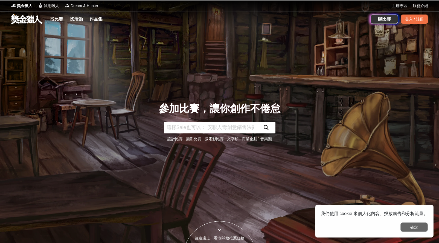
click at [409, 225] on button "確定" at bounding box center [414, 226] width 27 height 9
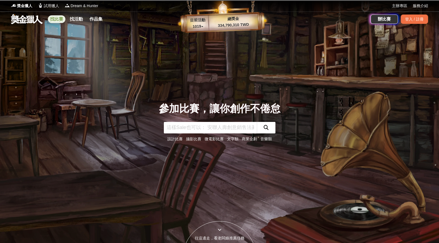
click at [57, 19] on link "找比賽" at bounding box center [57, 19] width 18 height 8
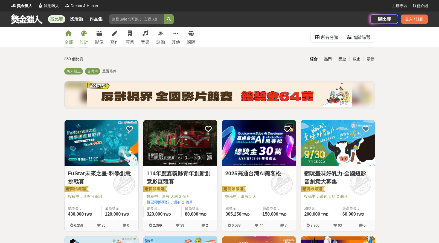
click at [84, 40] on div "設計" at bounding box center [84, 42] width 9 height 7
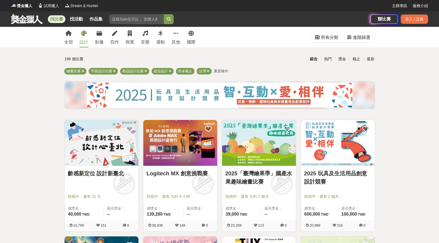
click at [269, 172] on link "2025「臺灣繪果季」國產水果趣味繪畫比賽" at bounding box center [259, 177] width 67 height 16
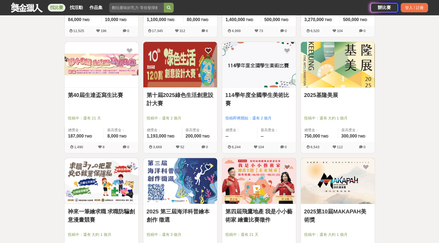
scroll to position [639, 0]
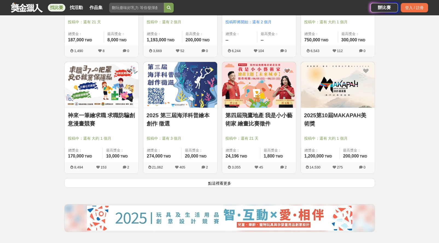
click at [224, 184] on button "點這裡看更多" at bounding box center [219, 183] width 311 height 10
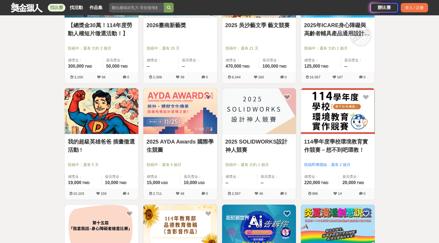
scroll to position [1308, 0]
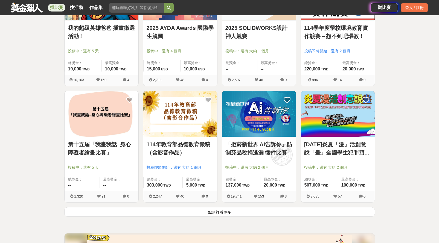
click at [243, 211] on button "點這裡看更多" at bounding box center [219, 212] width 311 height 10
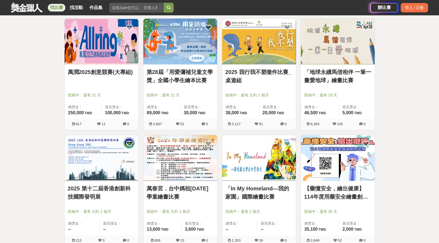
scroll to position [1962, 0]
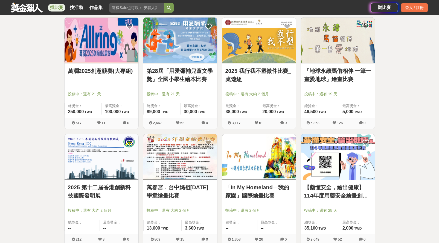
click at [278, 188] on link "「In My Homeland—我的家園」國際繪畫比賽" at bounding box center [259, 191] width 67 height 16
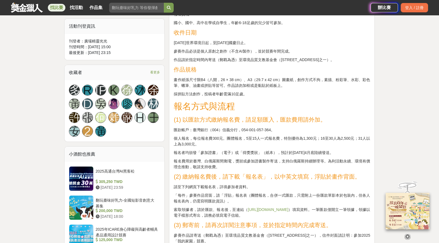
scroll to position [584, 0]
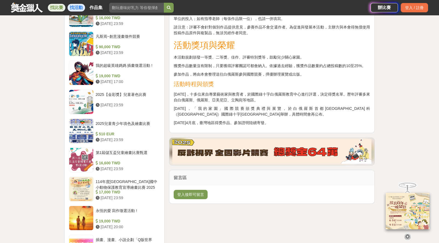
click at [71, 6] on link "找活動" at bounding box center [77, 8] width 18 height 8
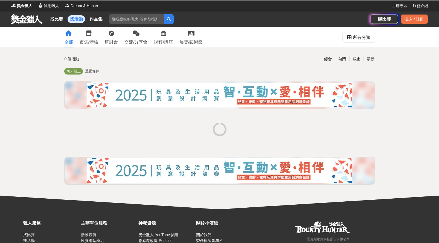
click at [27, 21] on link at bounding box center [26, 19] width 33 height 10
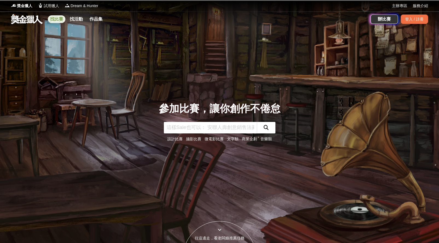
click at [57, 20] on link "找比賽" at bounding box center [57, 19] width 18 height 8
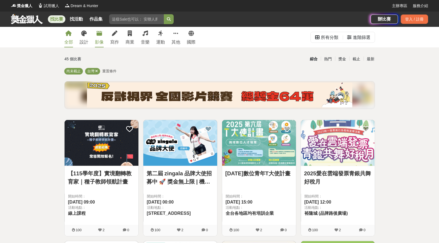
click at [103, 41] on div "影像" at bounding box center [99, 42] width 9 height 7
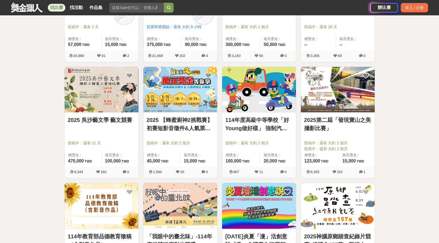
scroll to position [621, 0]
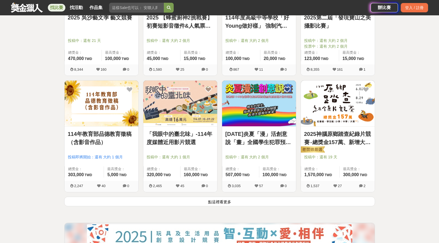
click at [243, 202] on button "點這裡看更多" at bounding box center [219, 202] width 311 height 10
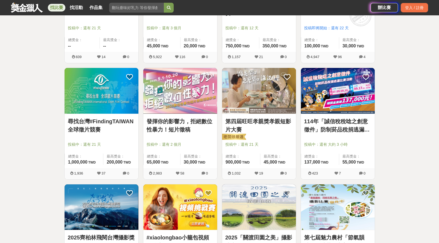
scroll to position [1103, 0]
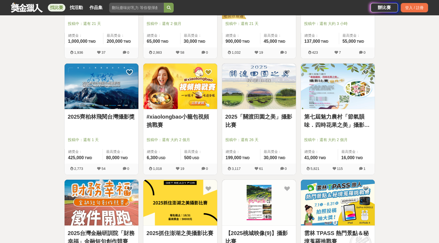
click at [93, 116] on link "2025齊柏林飛閱台灣攝影獎" at bounding box center [101, 117] width 67 height 8
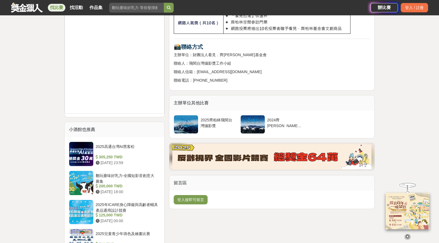
scroll to position [592, 0]
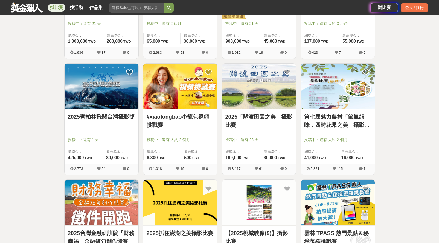
scroll to position [1116, 0]
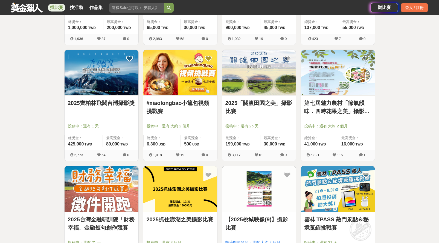
click at [166, 206] on img at bounding box center [180, 189] width 74 height 46
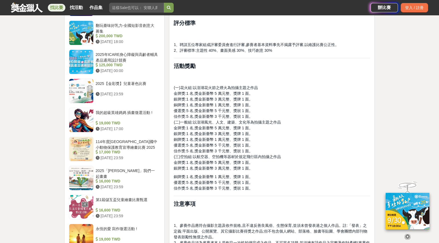
scroll to position [482, 0]
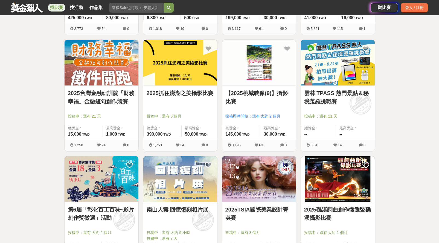
scroll to position [1427, 0]
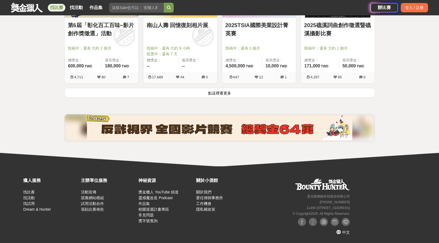
click at [249, 88] on button "點這裡看更多" at bounding box center [219, 93] width 311 height 10
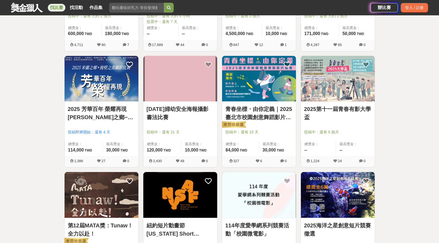
scroll to position [1741, 0]
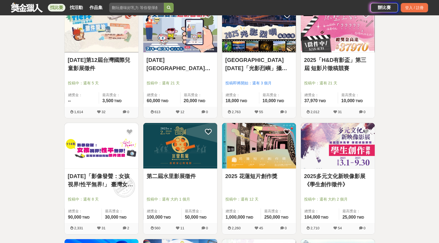
click at [182, 174] on link "第二屆水里影展徵件" at bounding box center [180, 176] width 67 height 8
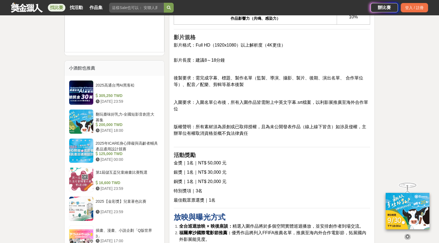
scroll to position [523, 0]
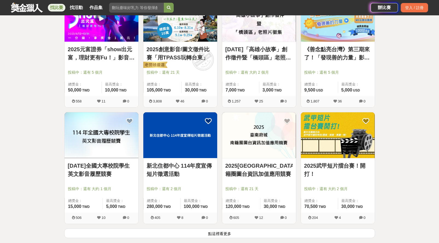
scroll to position [2084, 0]
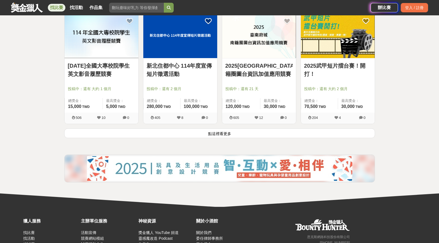
click at [156, 129] on button "點這裡看更多" at bounding box center [219, 133] width 311 height 10
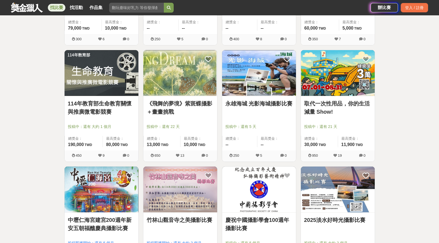
scroll to position [2822, 0]
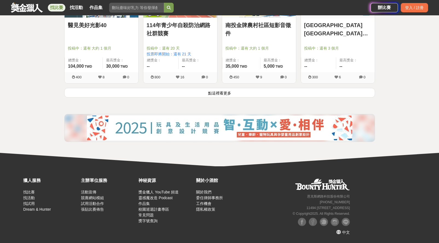
click at [352, 97] on button "點這裡看更多" at bounding box center [219, 93] width 311 height 10
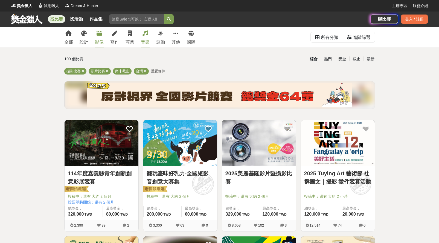
click at [144, 40] on div "音樂" at bounding box center [145, 42] width 9 height 7
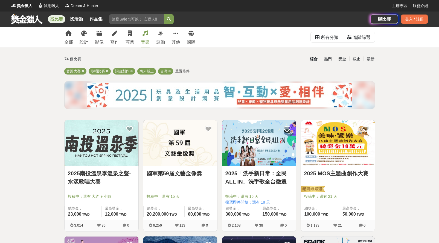
click at [101, 179] on link "2025南投溫泉季溫泉之聲-水漾歌唱大賽" at bounding box center [101, 177] width 67 height 16
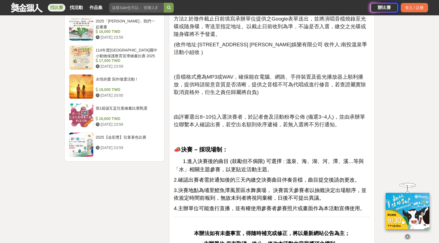
scroll to position [724, 0]
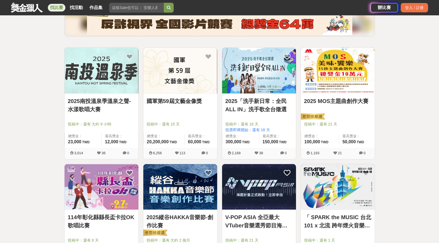
scroll to position [80, 0]
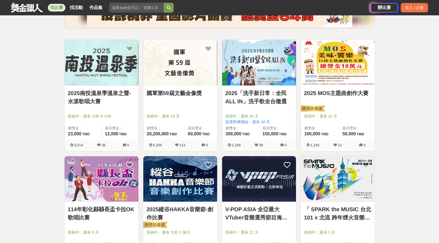
click at [258, 209] on link "V-POP ASIA 全亞最大VTuber音樂選秀節目海選計畫" at bounding box center [259, 213] width 67 height 16
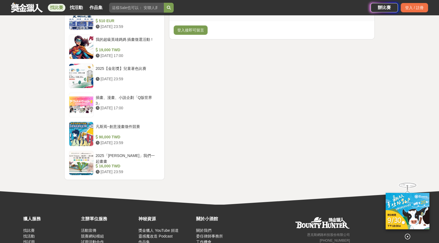
scroll to position [516, 0]
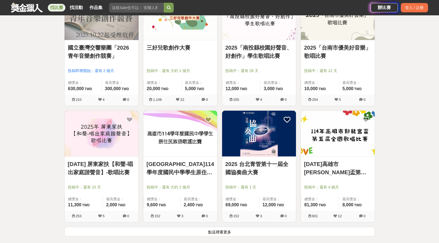
scroll to position [668, 0]
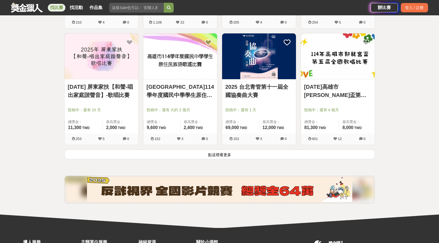
click at [156, 155] on button "點這裡看更多" at bounding box center [219, 154] width 311 height 10
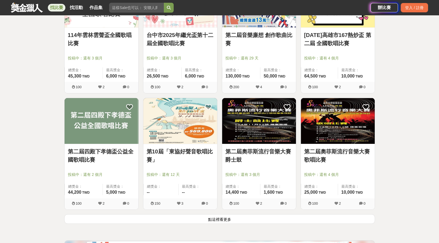
scroll to position [1302, 0]
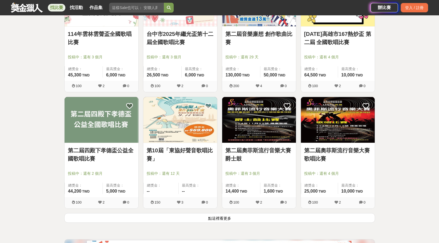
click at [213, 217] on button "點這裡看更多" at bounding box center [219, 218] width 311 height 10
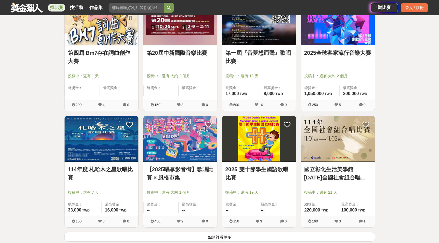
scroll to position [1996, 0]
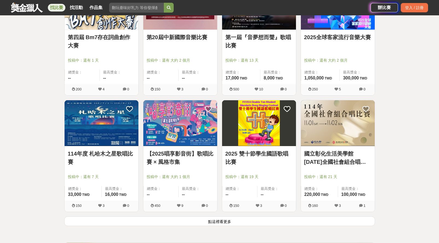
click at [224, 222] on button "點這裡看更多" at bounding box center [219, 221] width 311 height 10
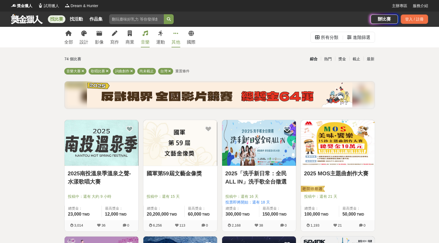
click at [178, 42] on div "其他" at bounding box center [176, 42] width 9 height 7
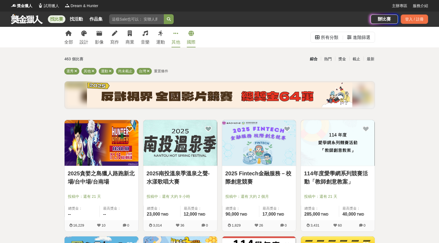
click at [194, 41] on div "國際" at bounding box center [191, 42] width 9 height 7
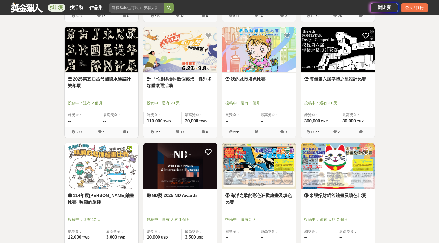
scroll to position [672, 0]
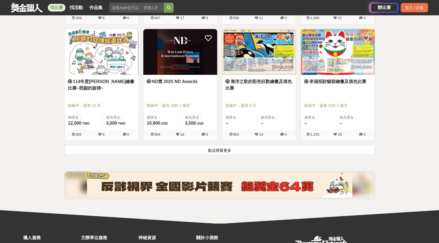
click at [189, 152] on button "點這裡看更多" at bounding box center [219, 150] width 311 height 10
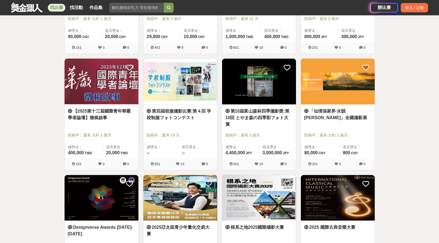
scroll to position [1052, 0]
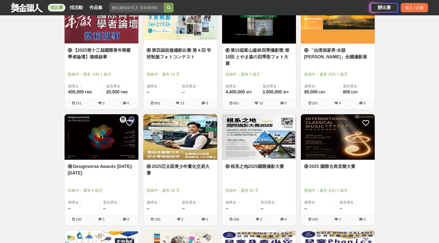
click at [251, 163] on div "根系之地2025國際攝影大賽 投稿中：還有 28 天 總獎金： -- 最高獎金： --" at bounding box center [259, 187] width 74 height 54
click at [245, 165] on link "根系之地2025國際攝影大賽" at bounding box center [259, 166] width 67 height 7
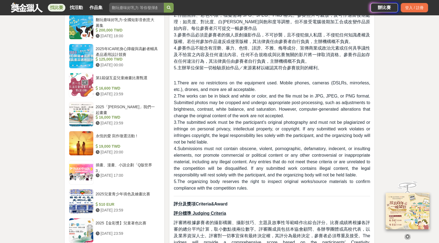
scroll to position [185, 0]
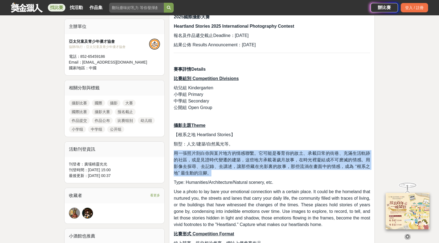
drag, startPoint x: 174, startPoint y: 152, endPoint x: 330, endPoint y: 174, distance: 157.1
click at [330, 174] on p "用一張照片剖白你與某片地方的情感聯繫。它可能是養育你的故土、承載日常的街巷、充滿生活軌跡的社區，或是見證時代變遷的建築，这些地方承載著歲月故事，在時光裡凝結成…" at bounding box center [272, 163] width 197 height 26
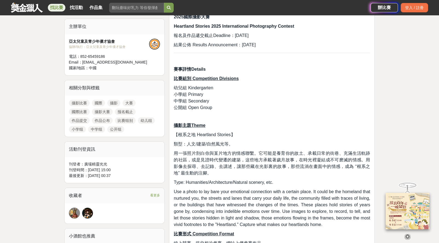
click at [340, 147] on p "類型：人文/建築/自然風光等。" at bounding box center [272, 144] width 197 height 7
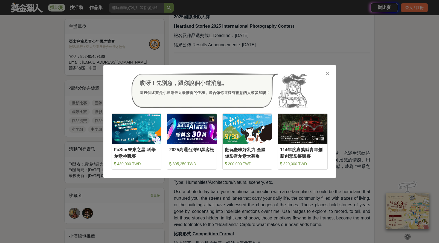
click at [328, 74] on icon at bounding box center [328, 73] width 4 height 5
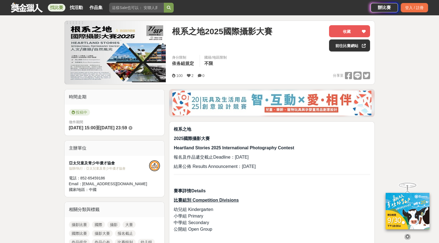
scroll to position [0, 0]
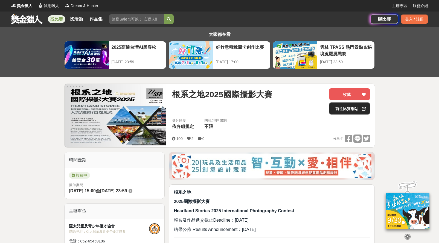
click at [340, 114] on link "前往比賽網站" at bounding box center [349, 108] width 41 height 12
